Goal: Task Accomplishment & Management: Manage account settings

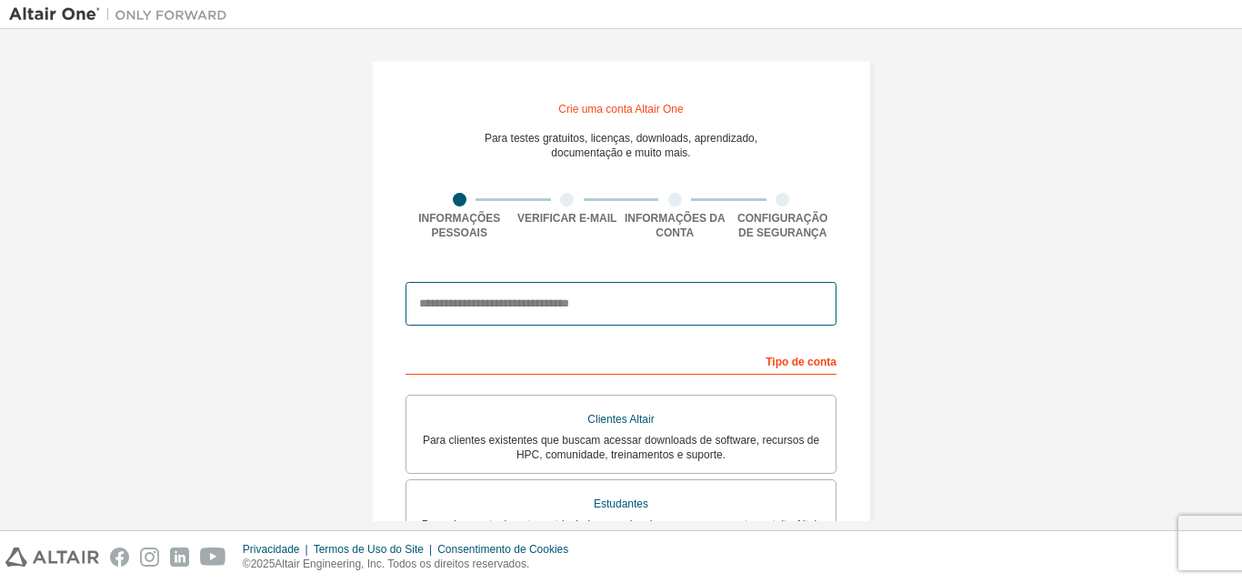
click at [525, 311] on input "email" at bounding box center [620, 304] width 431 height 44
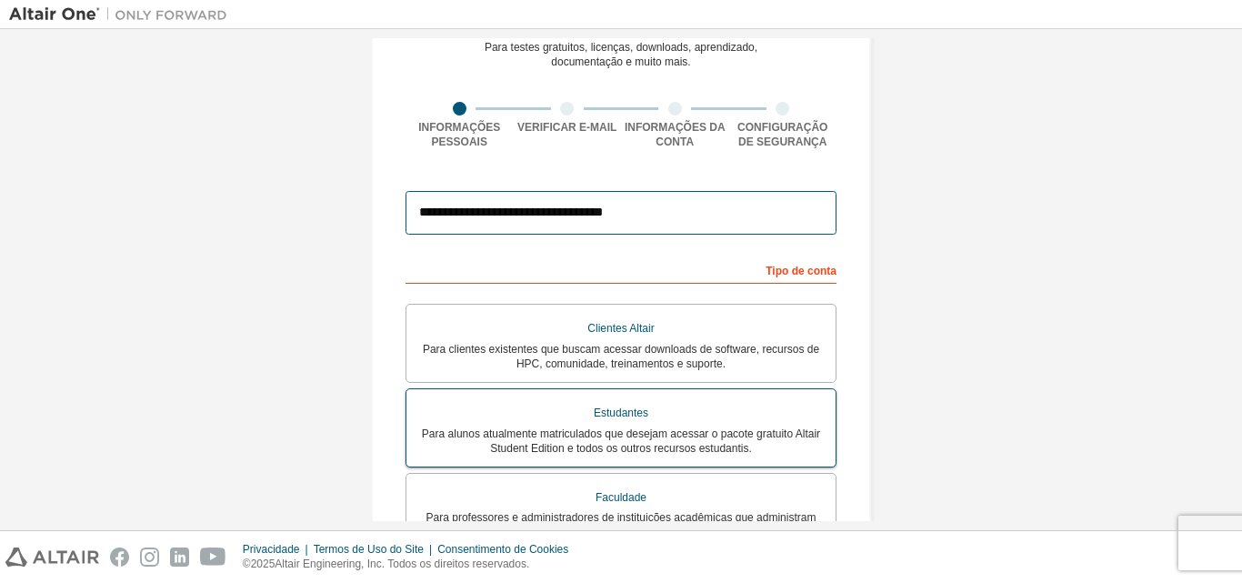
type input "**********"
click at [662, 417] on div "Estudantes" at bounding box center [620, 413] width 407 height 26
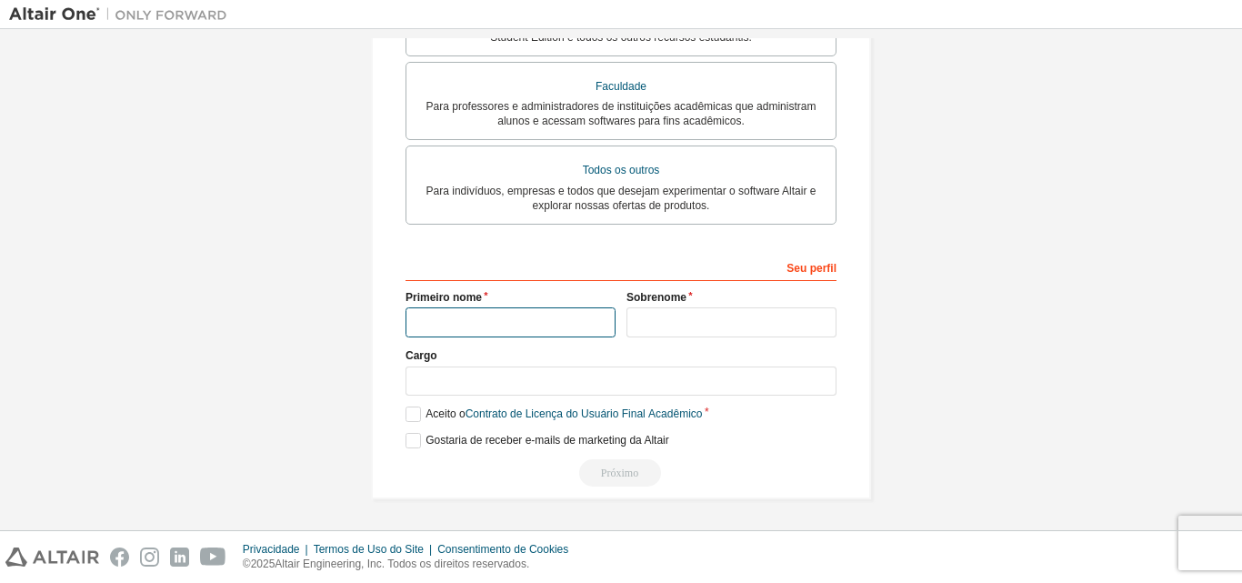
scroll to position [499, 0]
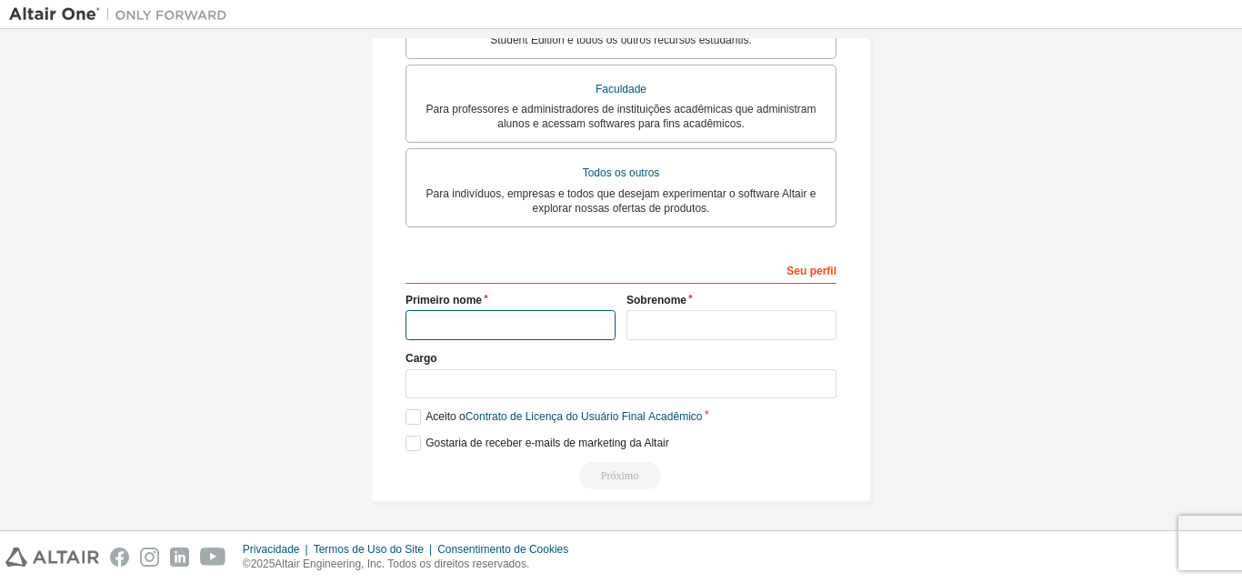
click at [515, 329] on input "text" at bounding box center [510, 325] width 210 height 30
type input "*"
type input "********"
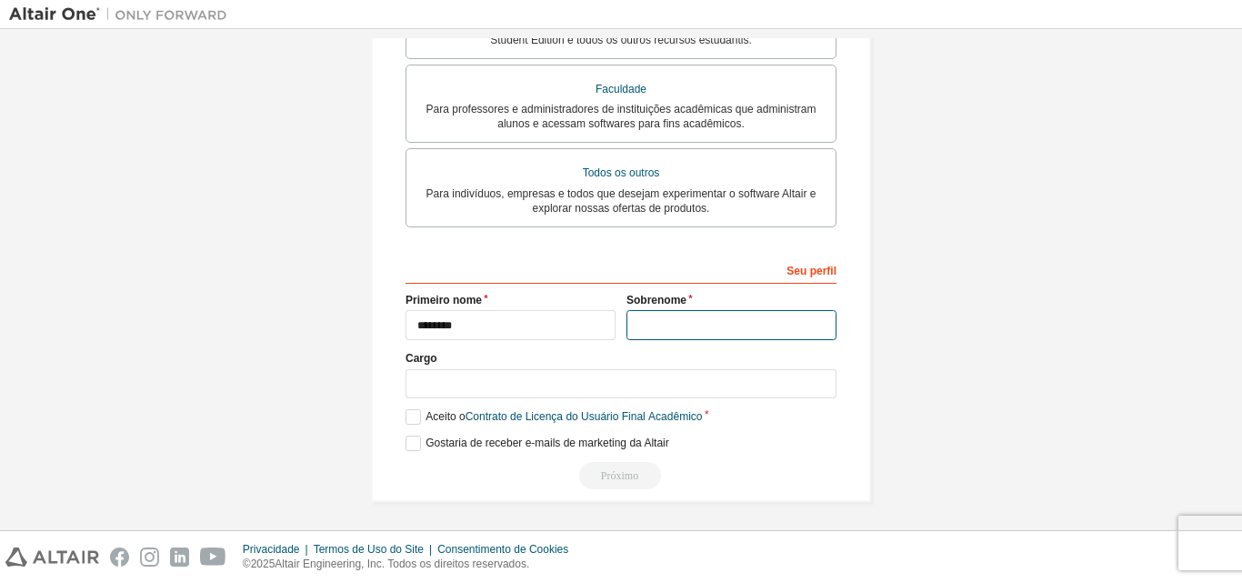
click at [691, 318] on input "text" at bounding box center [731, 325] width 210 height 30
type input "********"
click at [413, 422] on label "Aceito o Contrato de Licença do Usuário Final Acadêmico" at bounding box center [553, 416] width 296 height 15
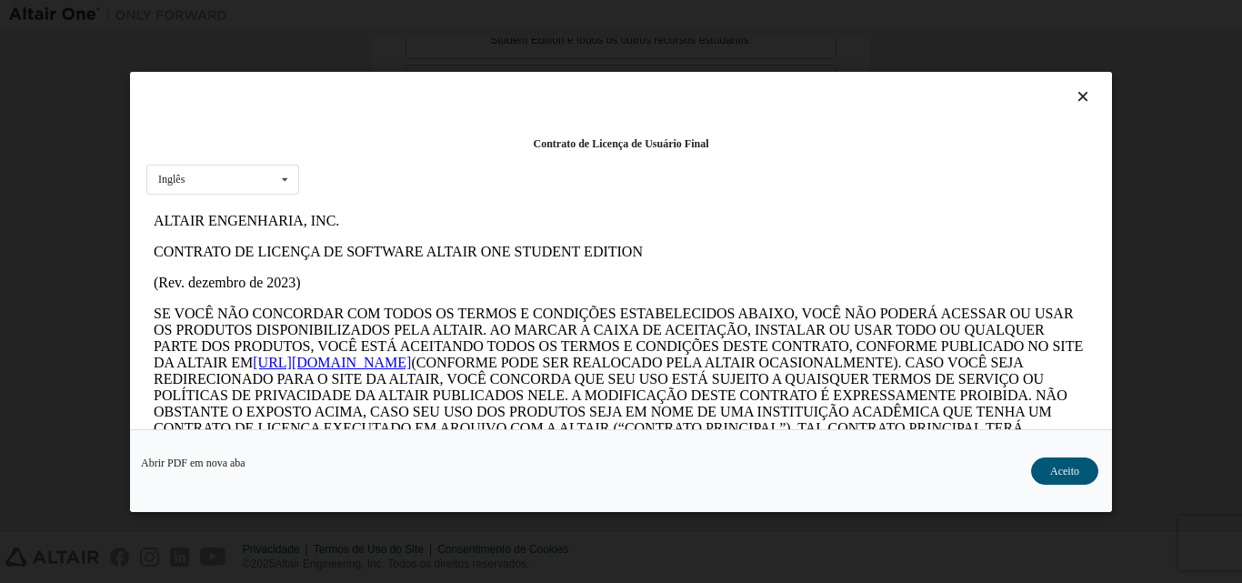
scroll to position [273, 0]
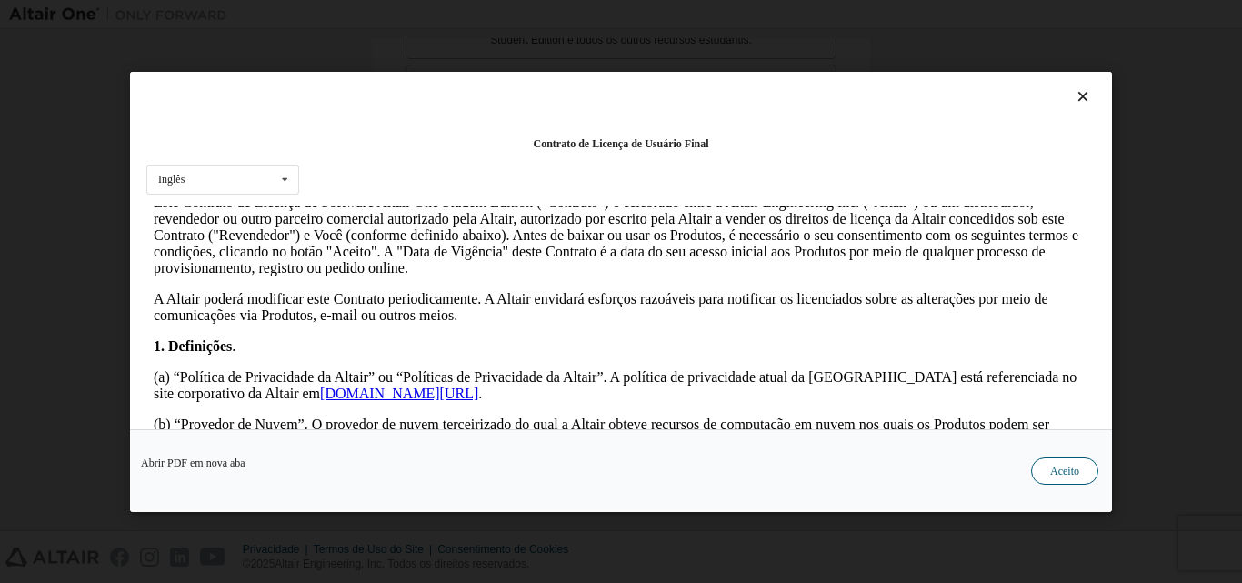
click at [1075, 477] on button "Aceito" at bounding box center [1064, 469] width 67 height 27
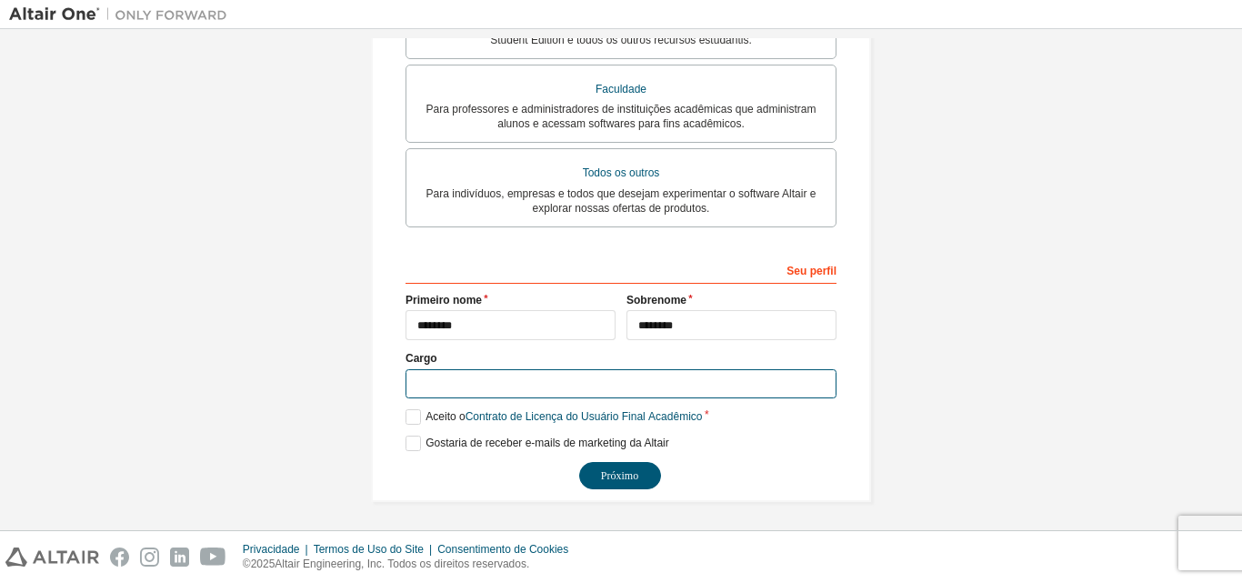
click at [443, 395] on input "text" at bounding box center [620, 384] width 431 height 30
type input "*********"
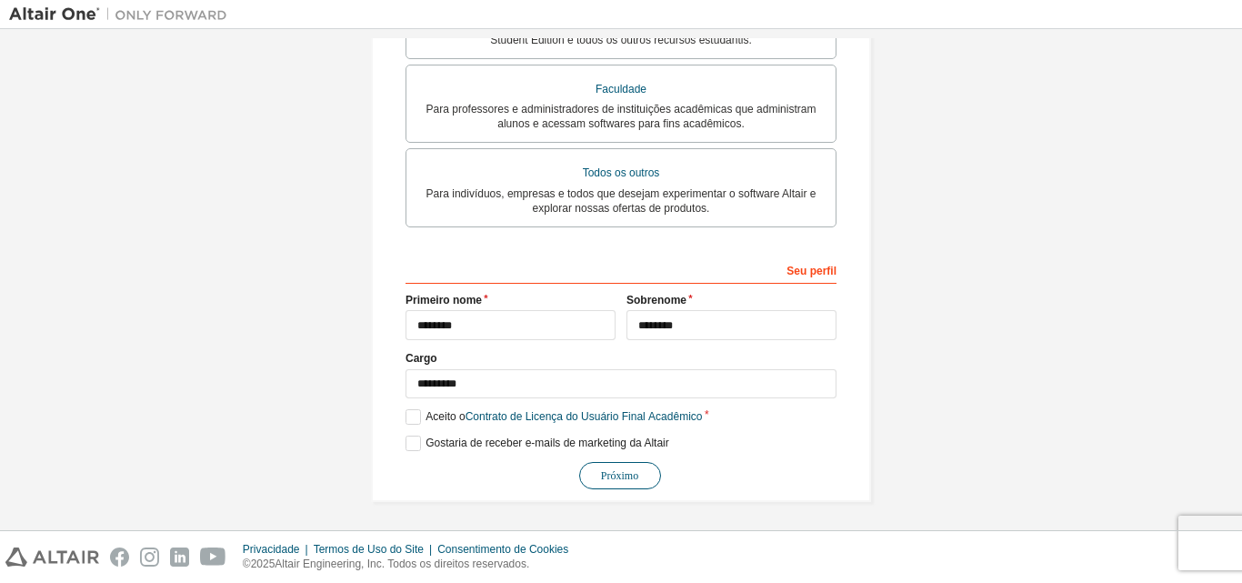
click at [623, 469] on button "Próximo" at bounding box center [620, 475] width 82 height 27
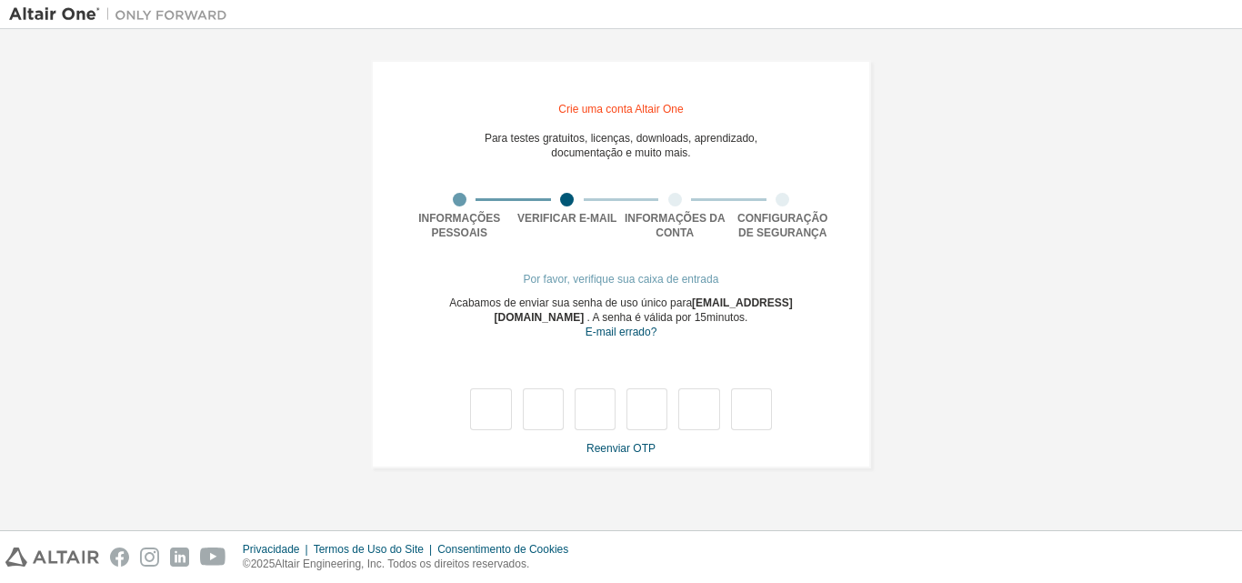
type input "*"
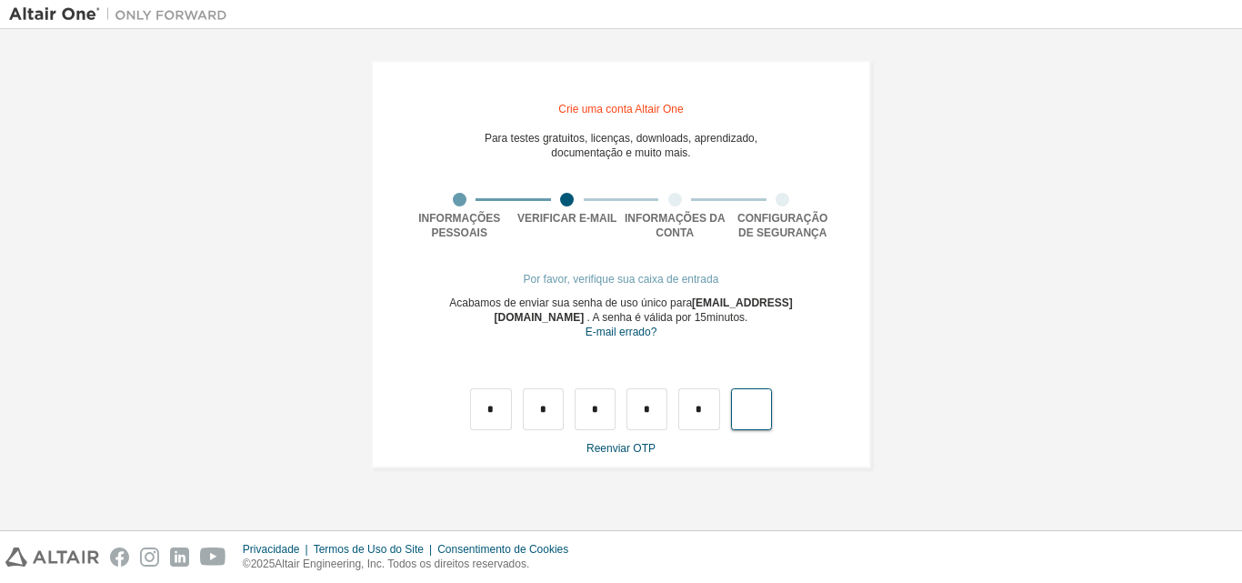
type input "*"
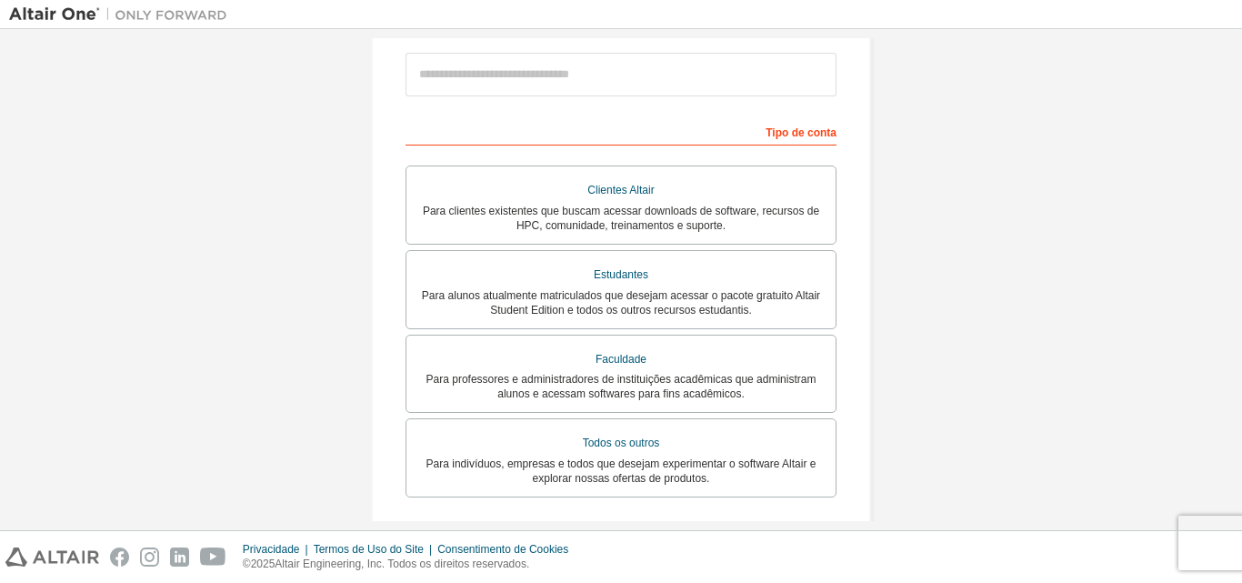
scroll to position [138, 0]
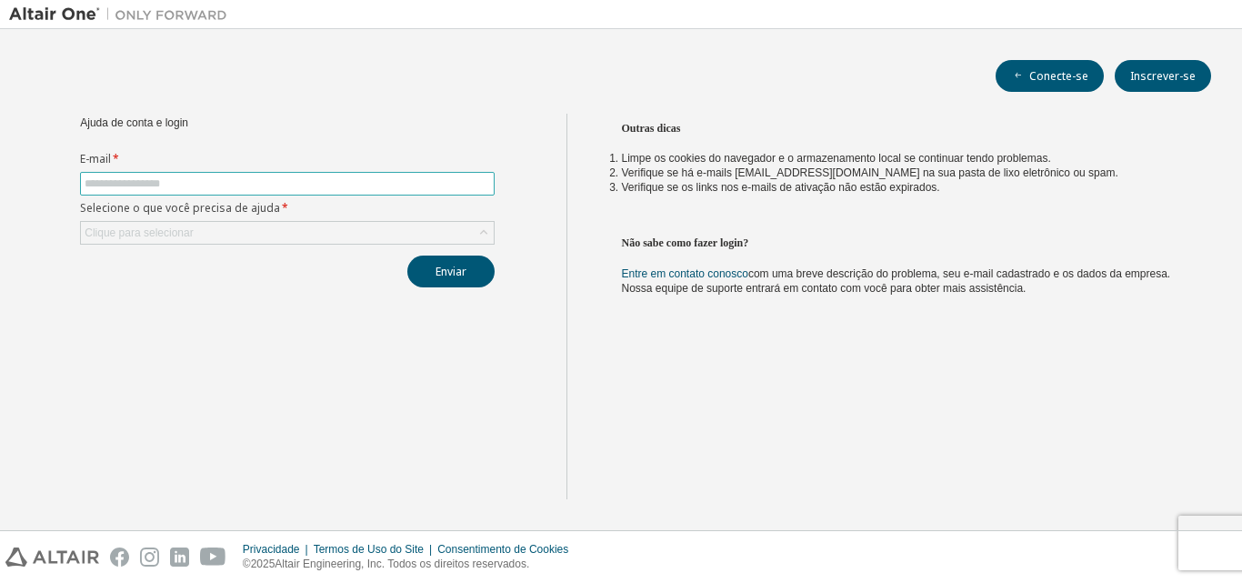
click at [288, 175] on span at bounding box center [287, 184] width 415 height 24
click at [314, 243] on div "Clique para selecionar" at bounding box center [287, 233] width 413 height 22
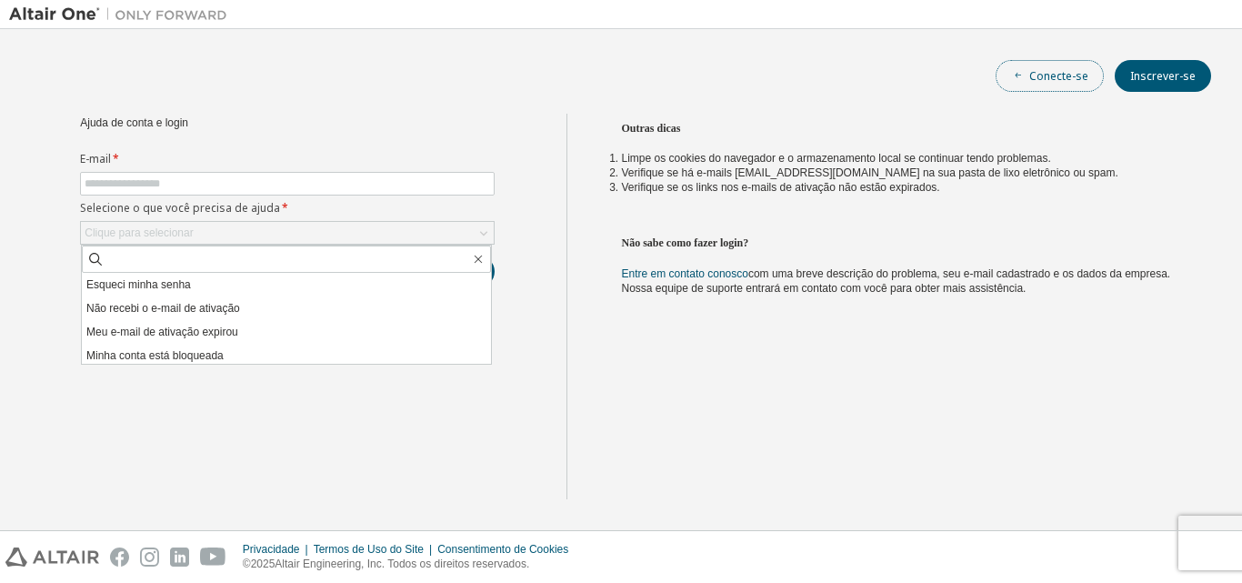
click at [1086, 79] on font "Conecte-se" at bounding box center [1058, 75] width 59 height 15
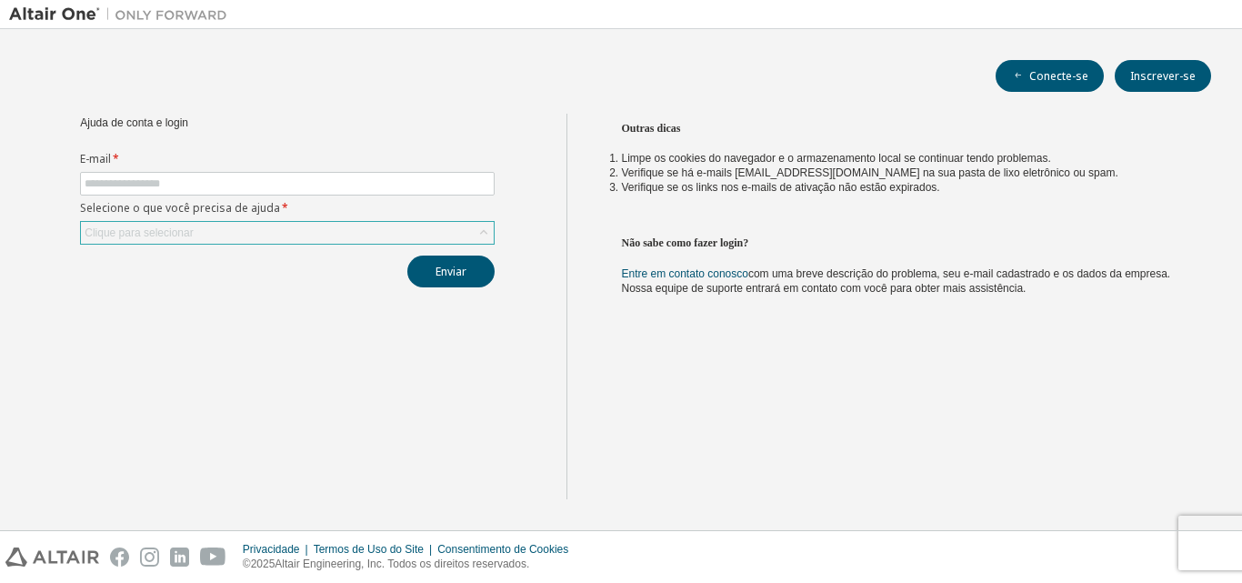
click at [476, 235] on icon at bounding box center [484, 233] width 18 height 18
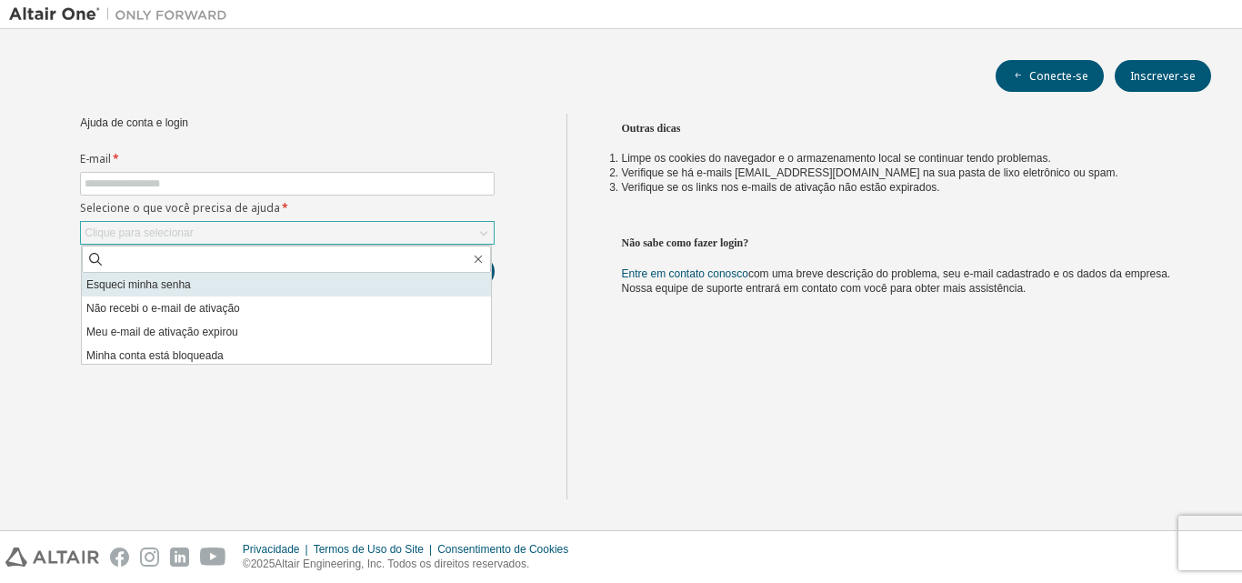
click at [207, 282] on li "Esqueci minha senha" at bounding box center [286, 285] width 409 height 24
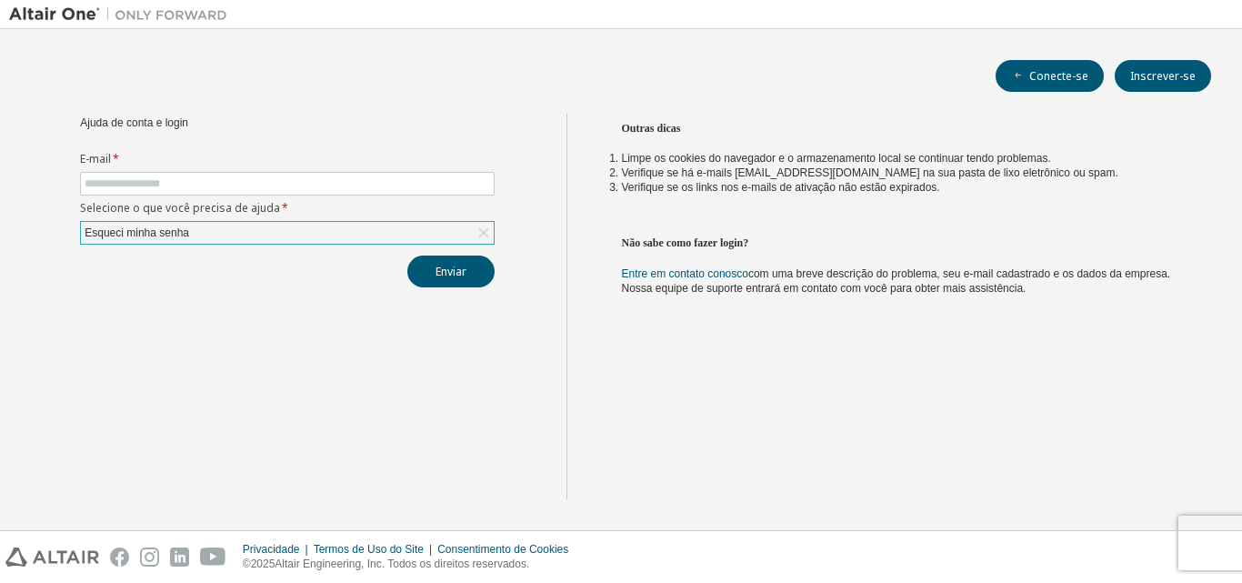
click at [477, 234] on icon at bounding box center [484, 233] width 18 height 18
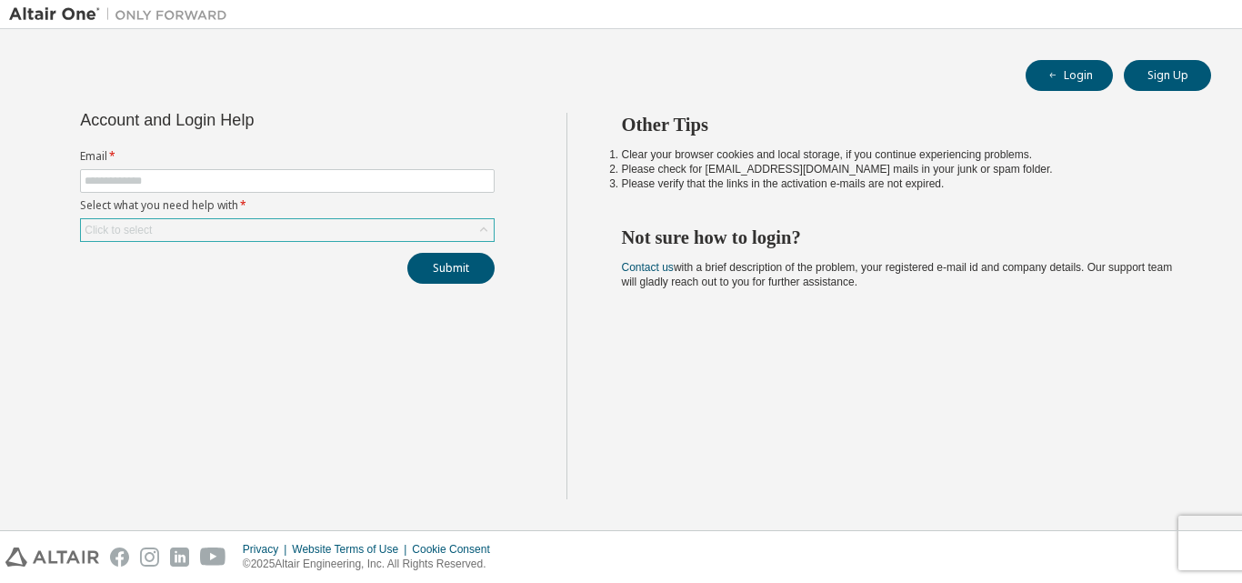
click at [484, 225] on icon at bounding box center [484, 230] width 18 height 18
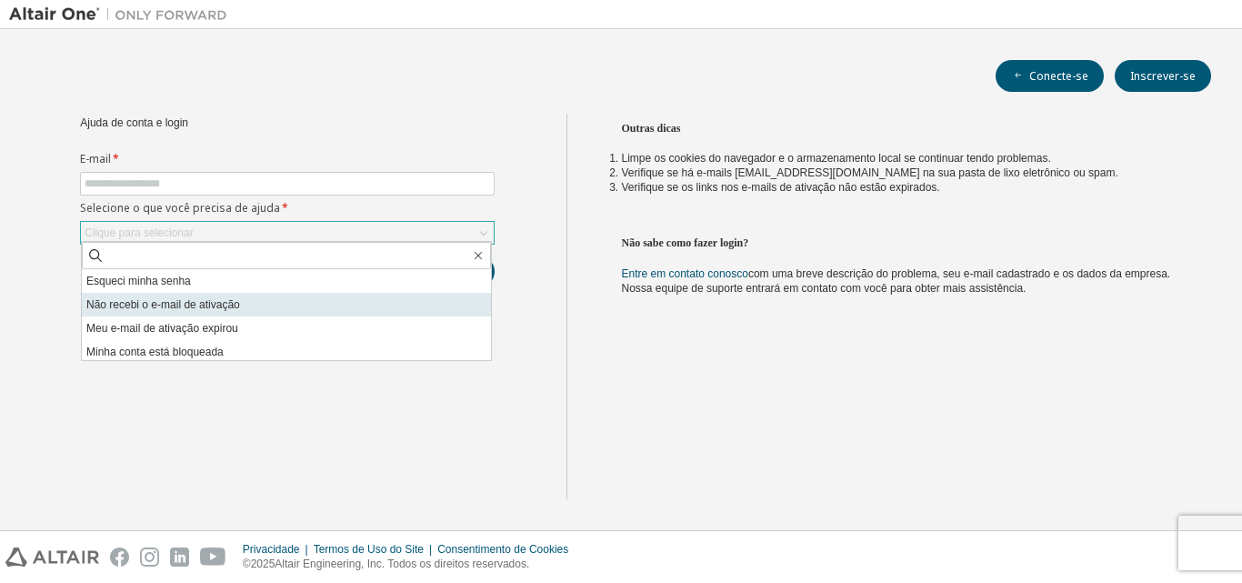
click at [151, 311] on li "Não recebi o e-mail de ativação" at bounding box center [286, 305] width 409 height 24
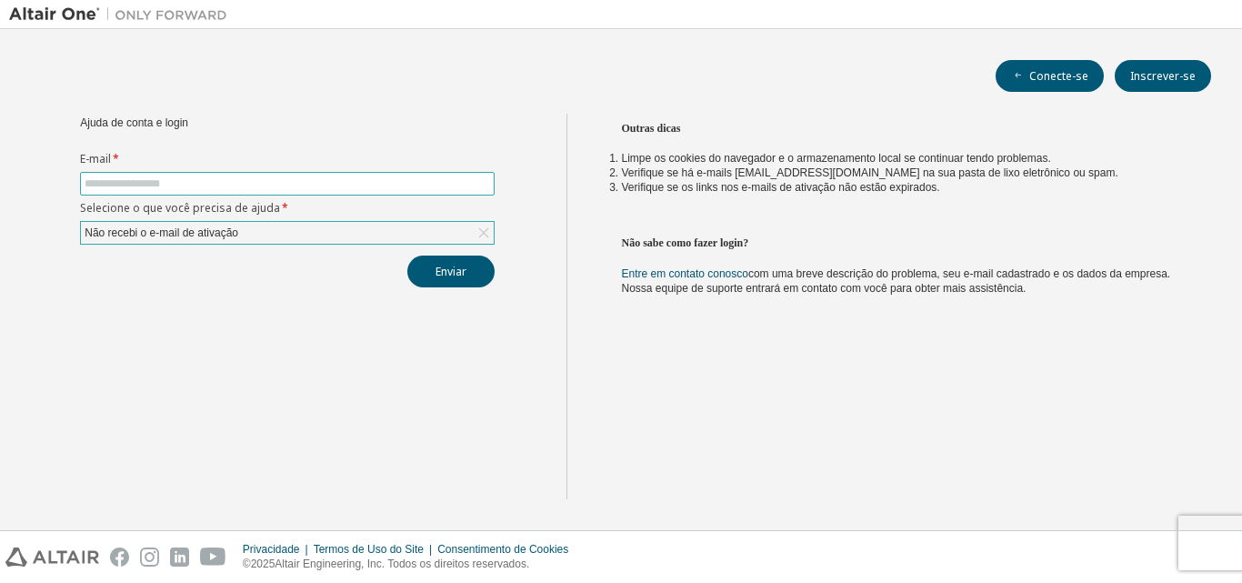
click at [179, 189] on input "text" at bounding box center [287, 183] width 405 height 15
type input "**********"
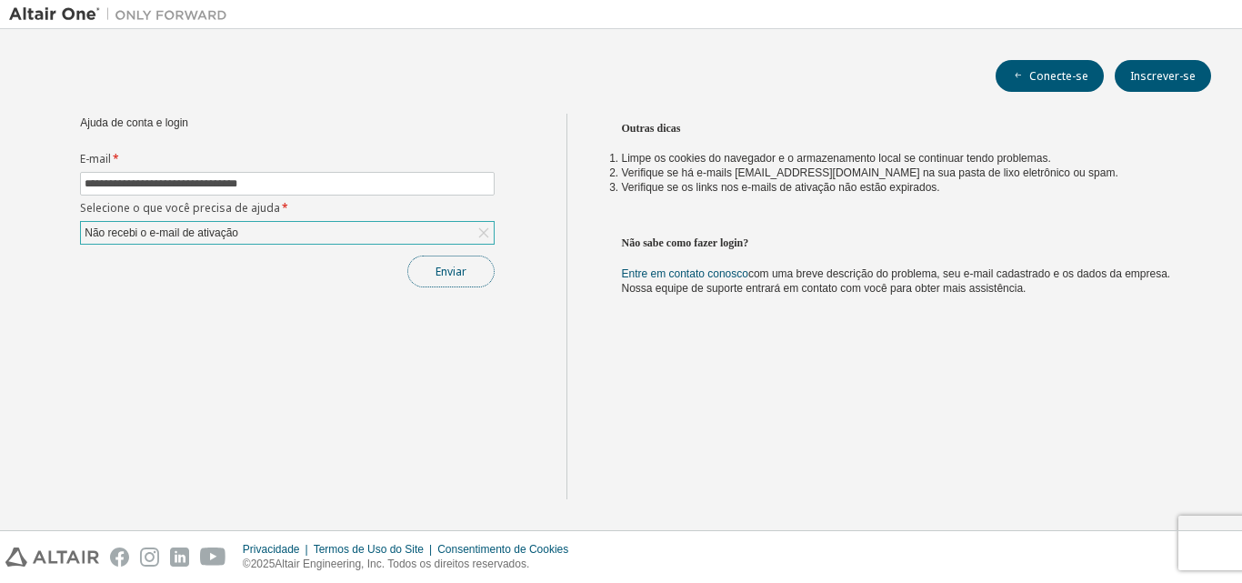
click at [442, 274] on font "Enviar" at bounding box center [450, 271] width 31 height 15
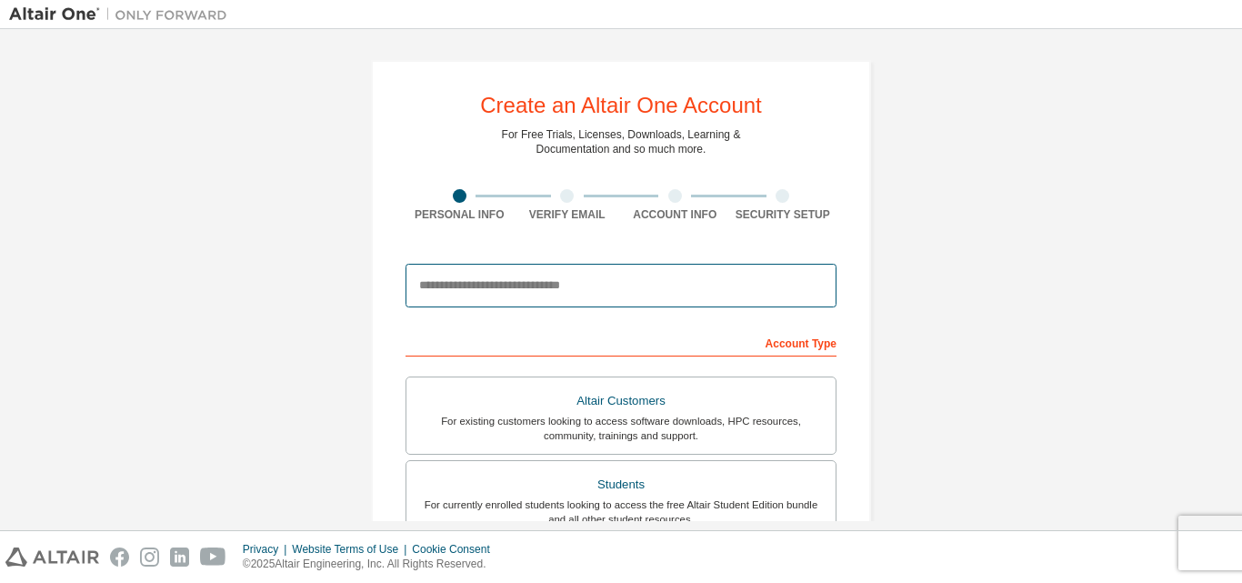
click at [563, 291] on input "email" at bounding box center [620, 286] width 431 height 44
type input "**********"
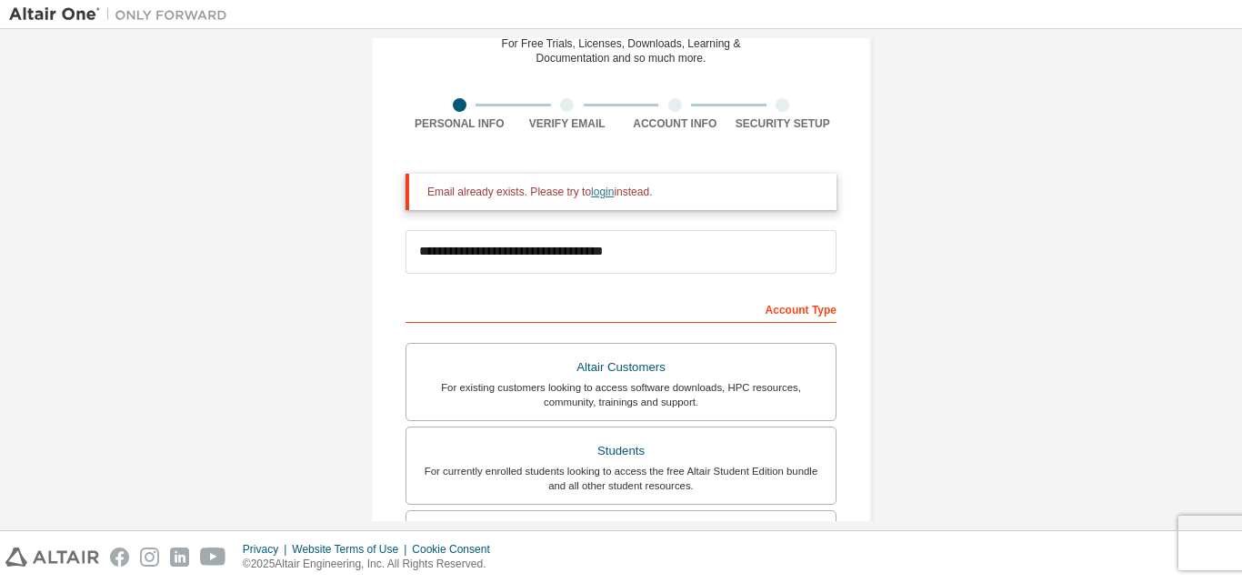
click at [599, 187] on link "login" at bounding box center [602, 191] width 23 height 13
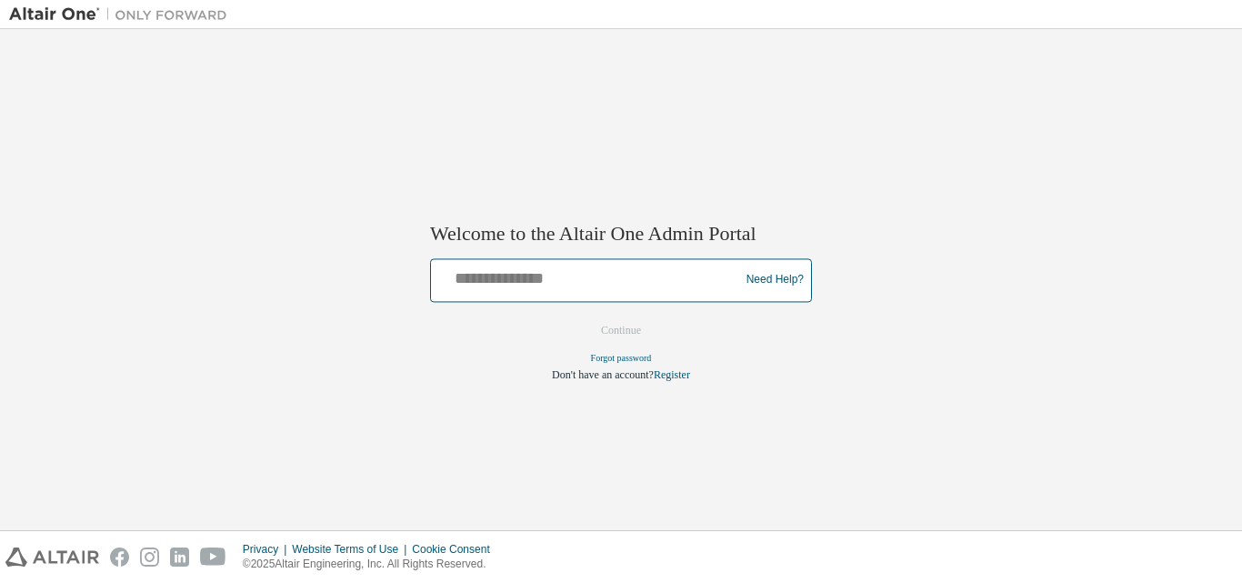
click at [595, 269] on input "text" at bounding box center [587, 276] width 299 height 26
type input "**********"
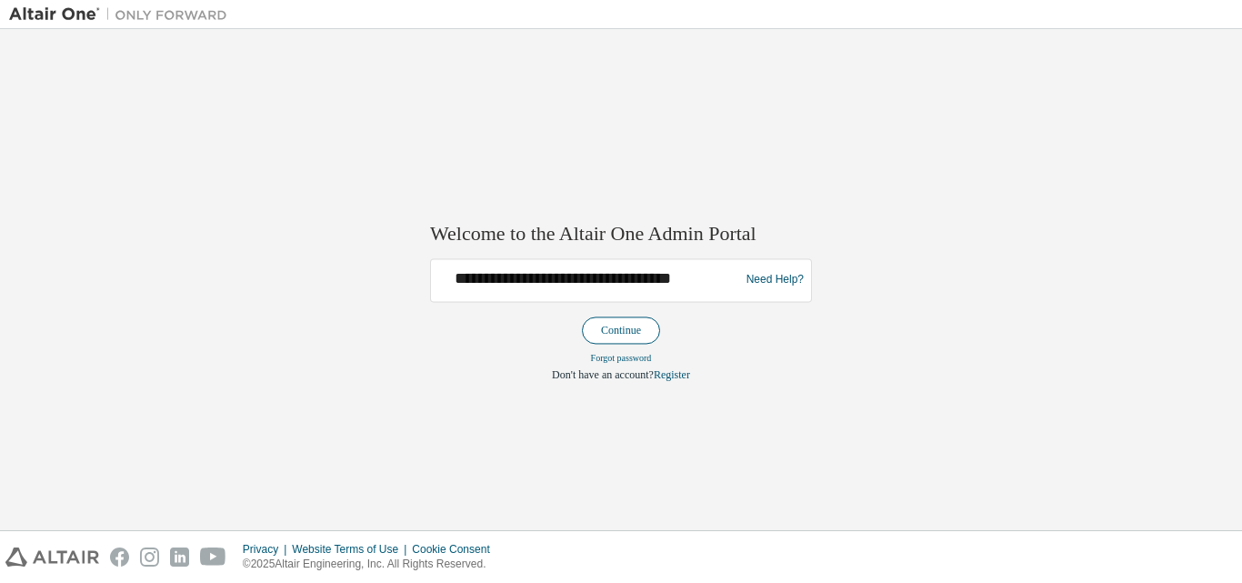
click at [616, 338] on button "Continue" at bounding box center [621, 329] width 78 height 27
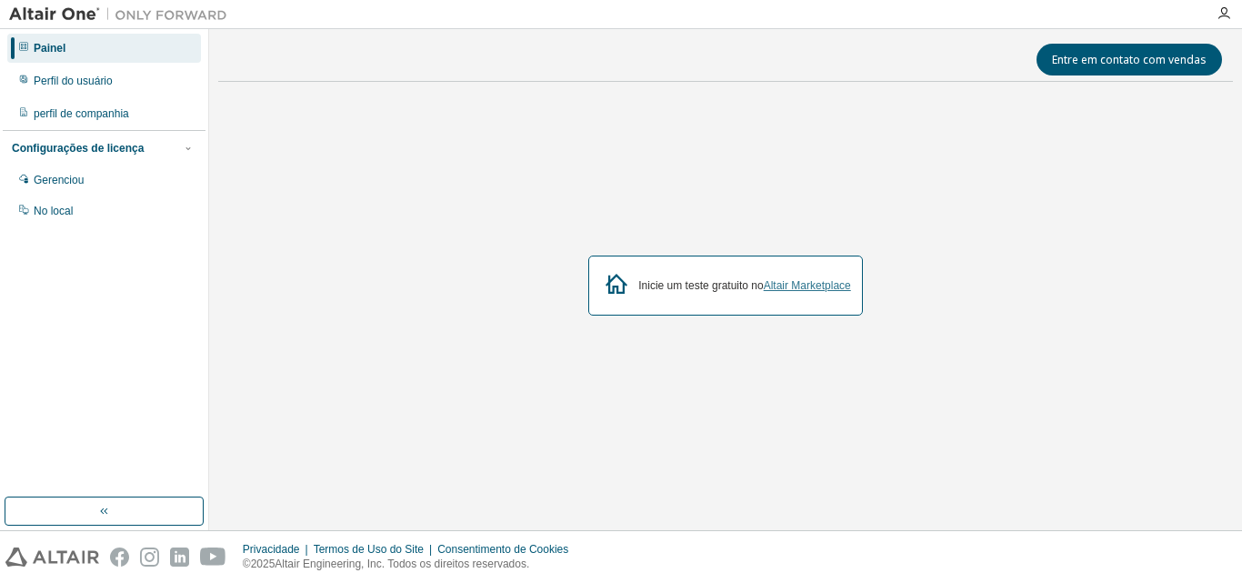
click at [794, 280] on font "Altair Marketplace" at bounding box center [807, 285] width 87 height 13
